Goal: Navigation & Orientation: Find specific page/section

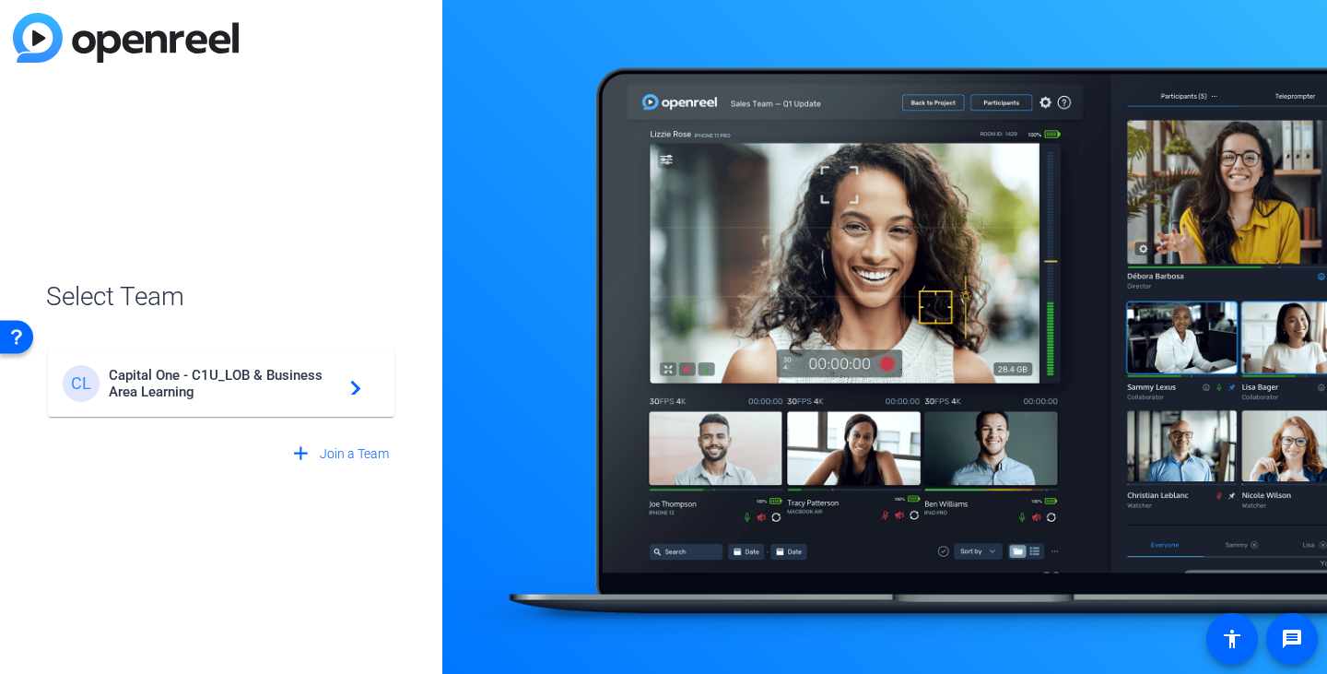
click at [191, 365] on div "CL Capital One - C1U_LOB & Business Area Learning navigate_next" at bounding box center [221, 383] width 317 height 37
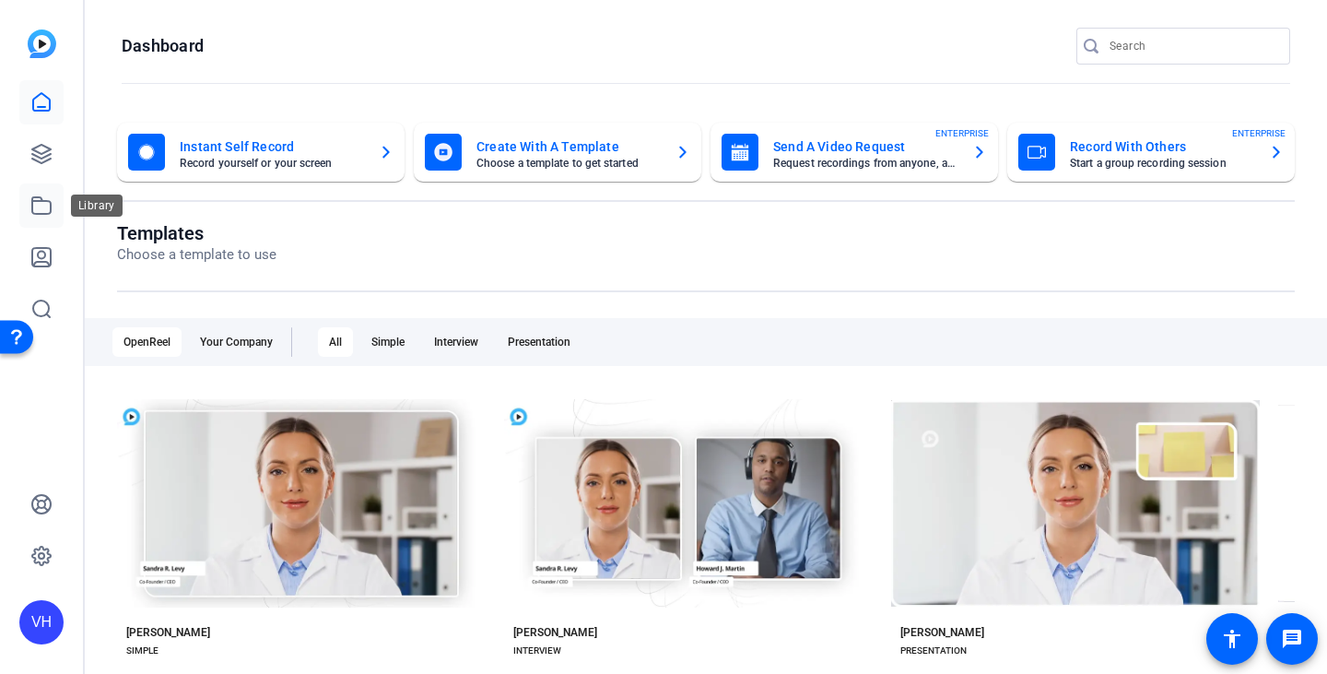
click at [50, 203] on icon at bounding box center [41, 205] width 18 height 17
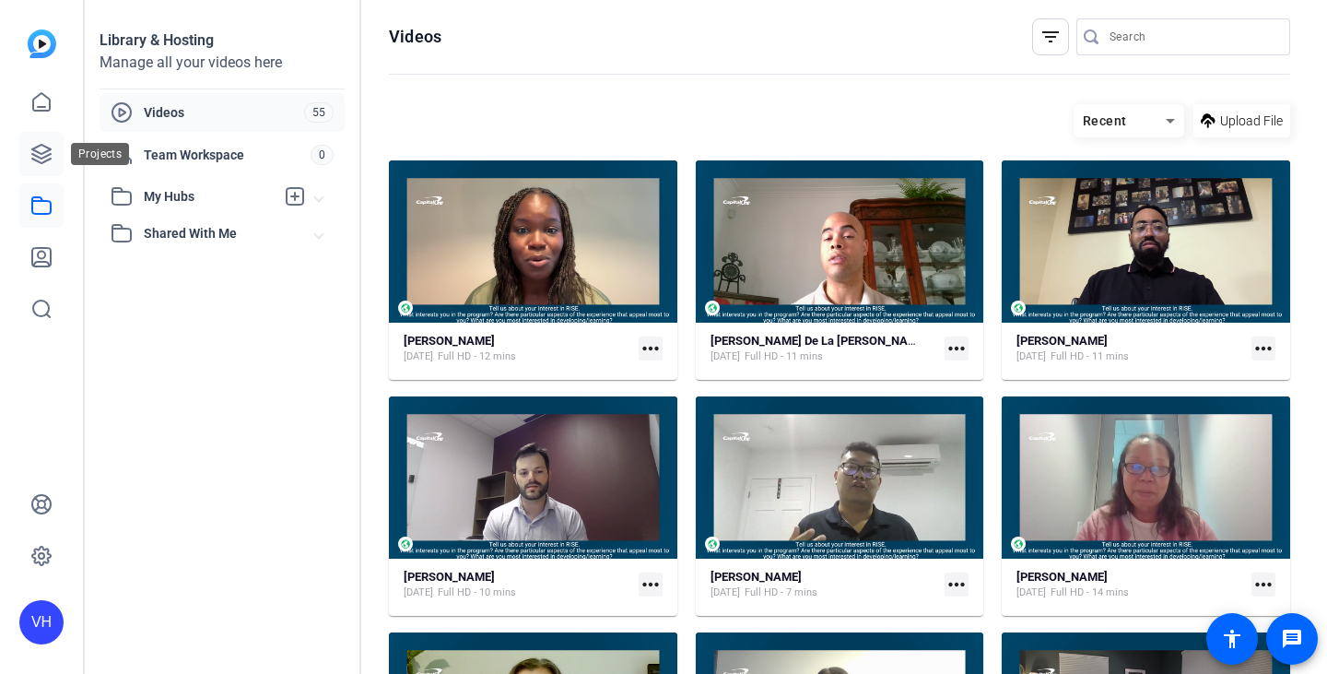
click at [55, 145] on link at bounding box center [41, 154] width 44 height 44
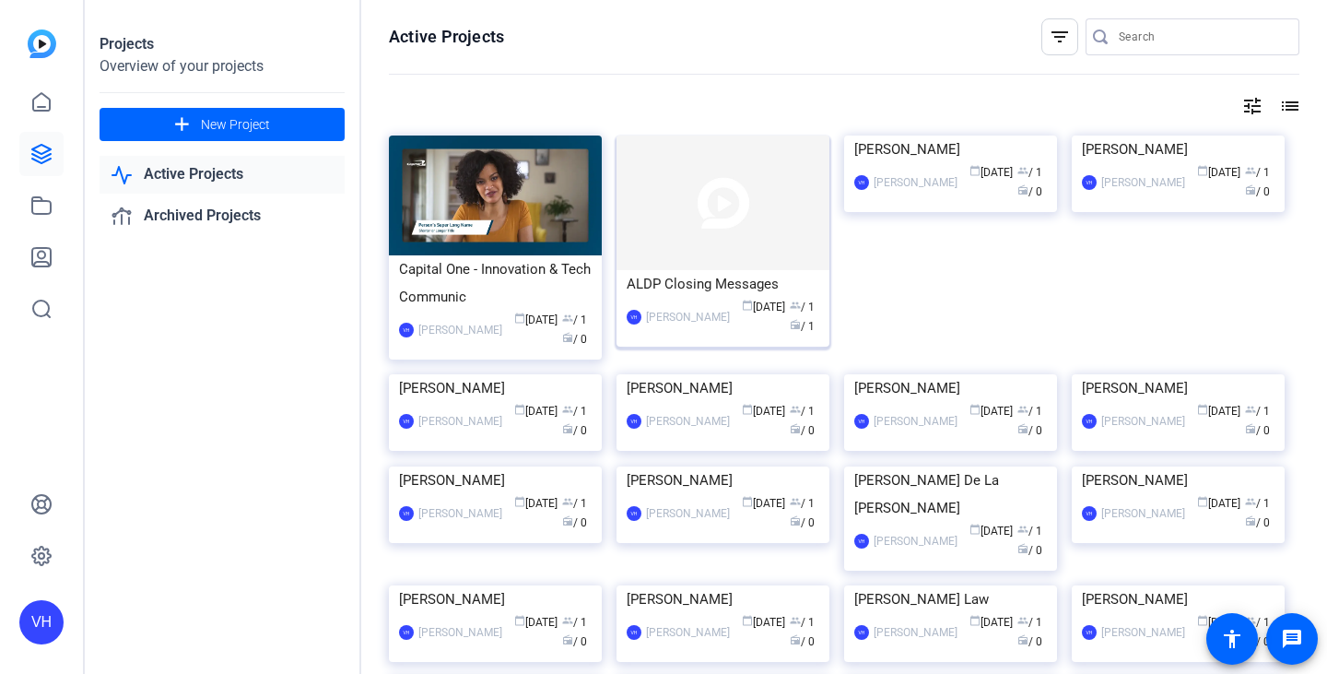
click at [695, 195] on img at bounding box center [723, 203] width 213 height 135
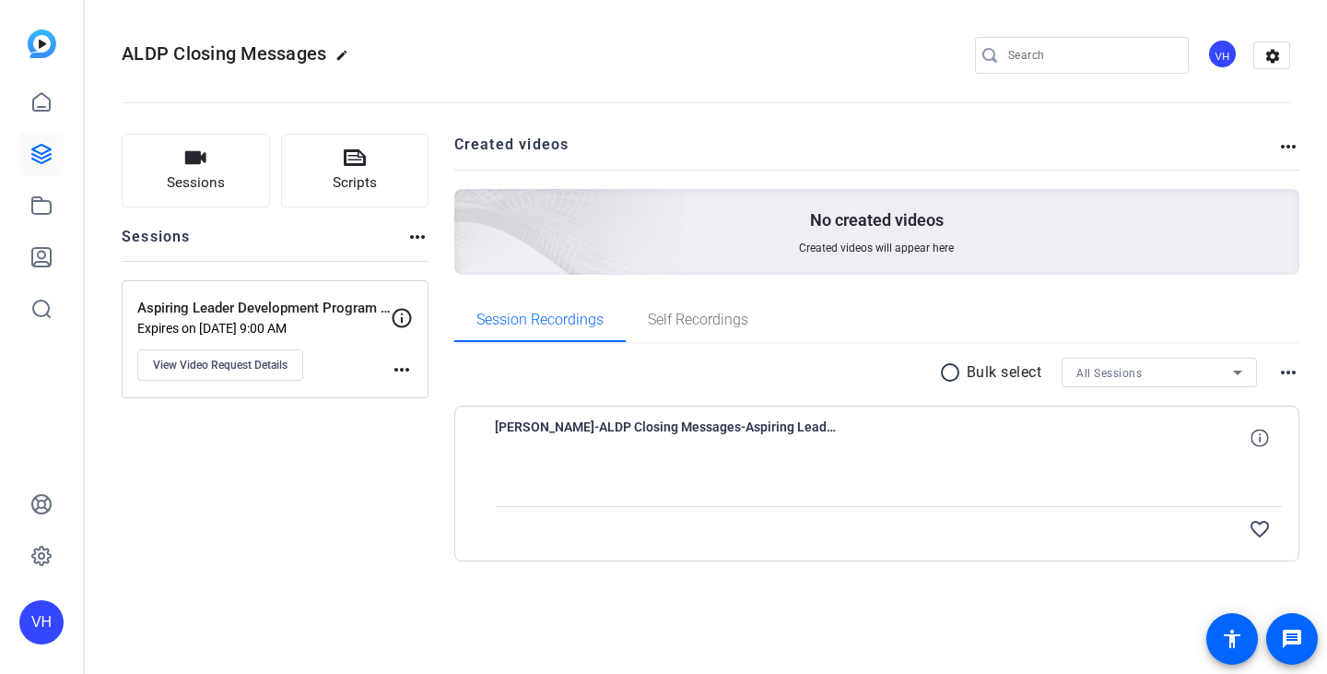
click at [531, 467] on div at bounding box center [889, 483] width 788 height 46
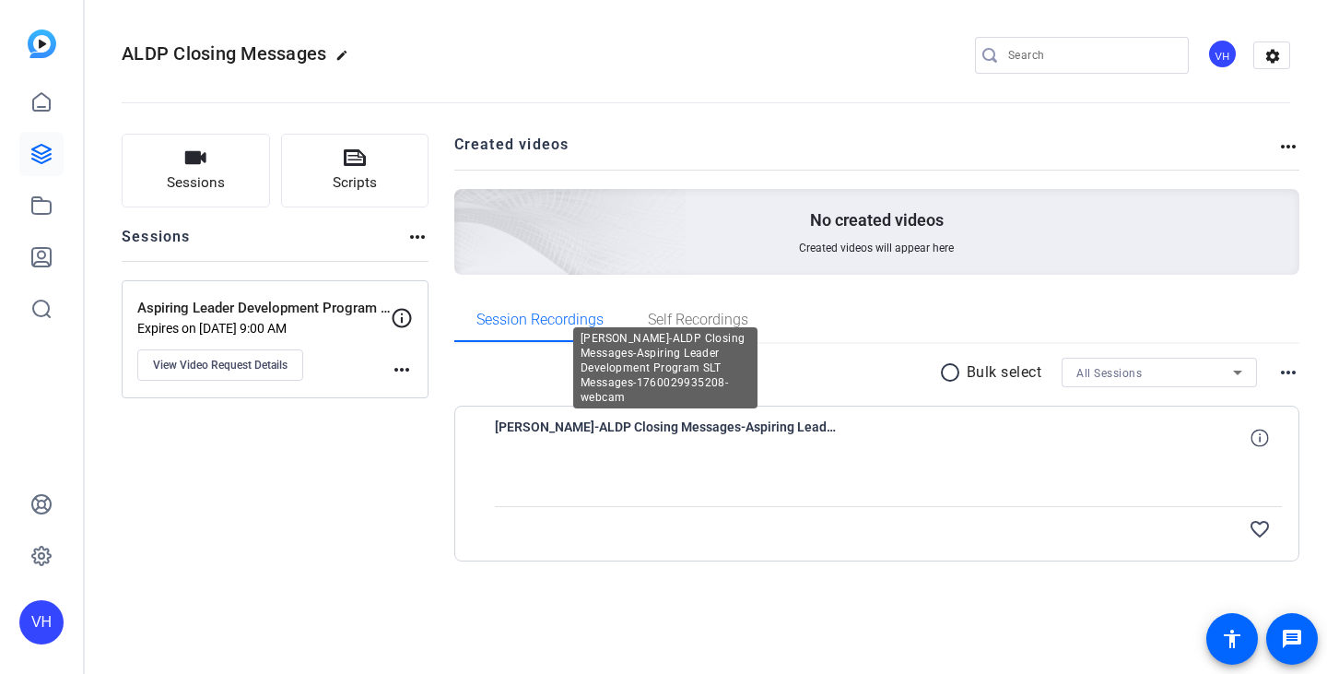
click at [540, 427] on span "[PERSON_NAME]-ALDP Closing Messages-Aspiring Leader Development Program SLT Mes…" at bounding box center [665, 438] width 341 height 44
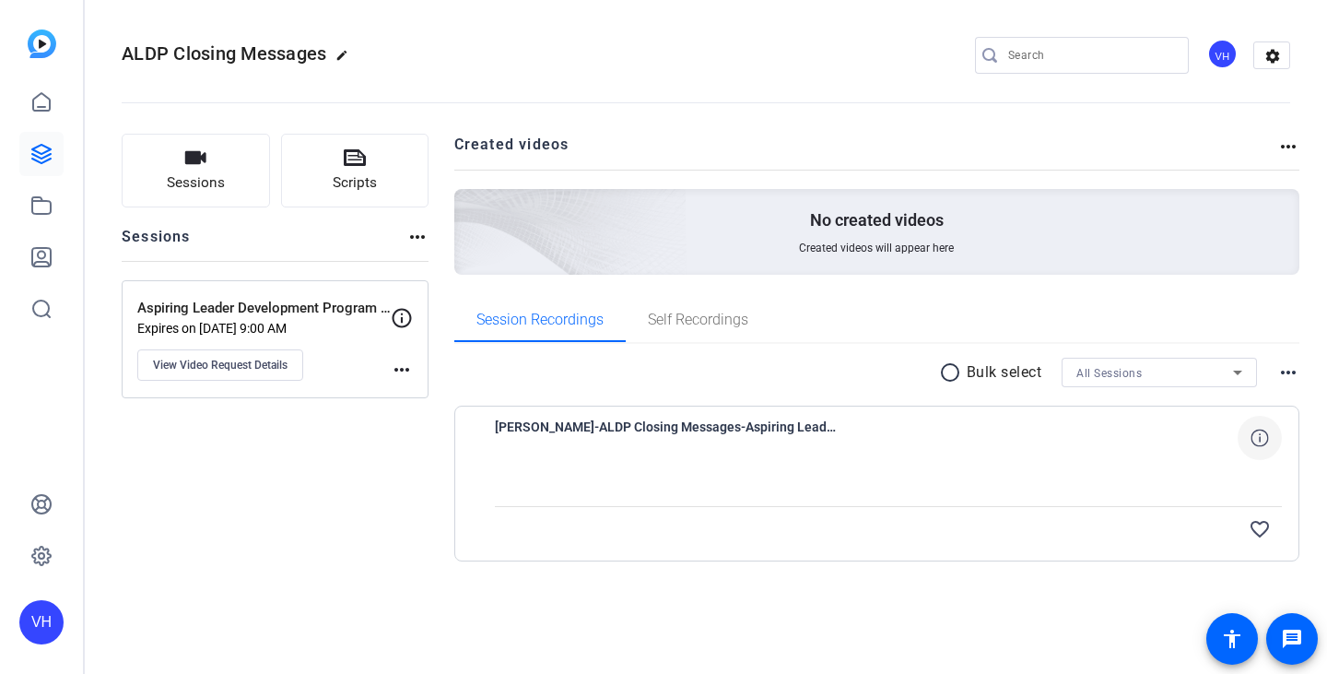
click at [1258, 431] on icon at bounding box center [1260, 438] width 18 height 18
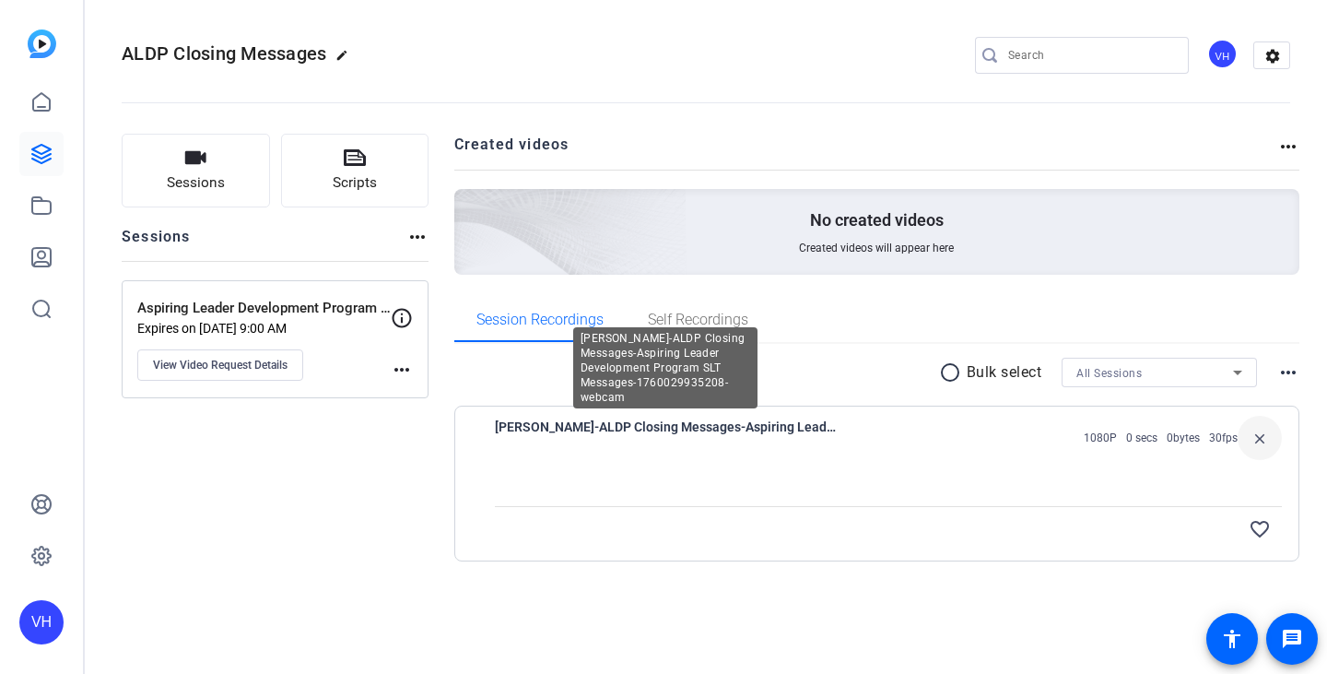
click at [801, 431] on span "[PERSON_NAME]-ALDP Closing Messages-Aspiring Leader Development Program SLT Mes…" at bounding box center [665, 438] width 341 height 44
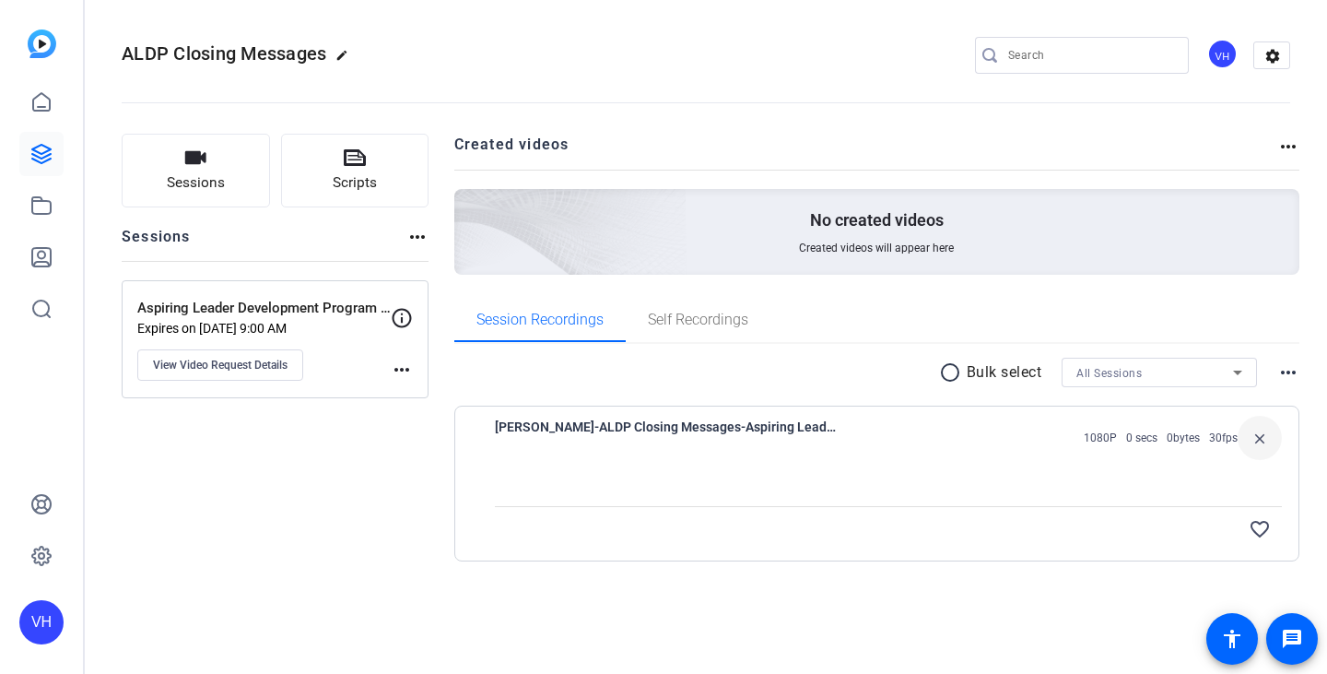
click at [778, 478] on div at bounding box center [889, 483] width 788 height 46
click at [678, 322] on span "Self Recordings" at bounding box center [698, 320] width 100 height 15
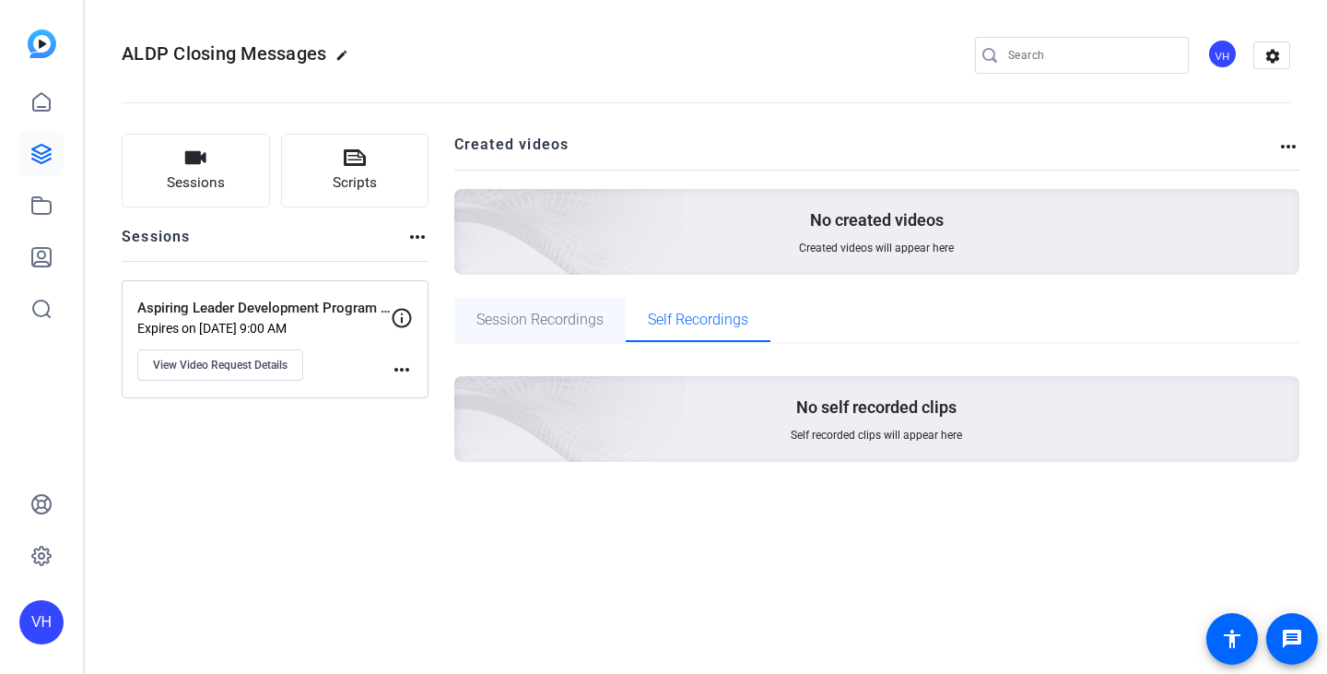
click at [576, 316] on span "Session Recordings" at bounding box center [540, 320] width 127 height 15
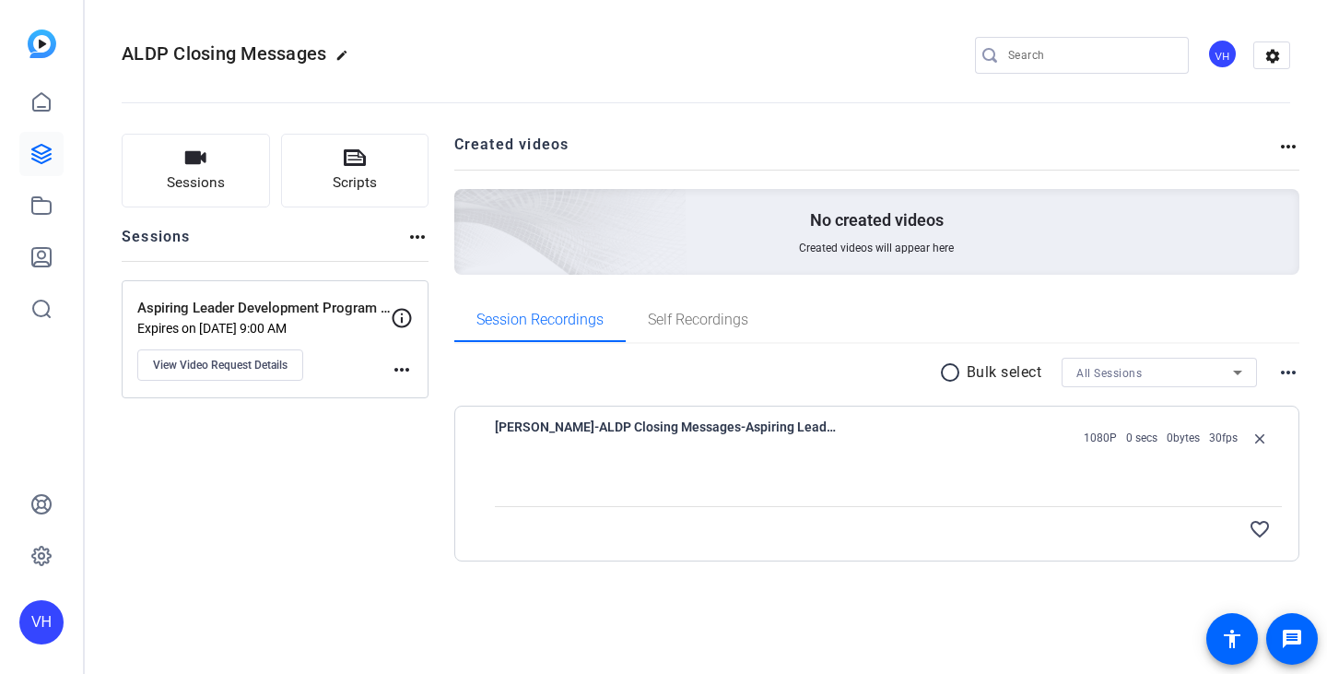
click at [324, 483] on div "Sessions Scripts Sessions more_horiz Aspiring Leader Development Program SLT Me…" at bounding box center [275, 377] width 307 height 487
